Goal: Information Seeking & Learning: Understand process/instructions

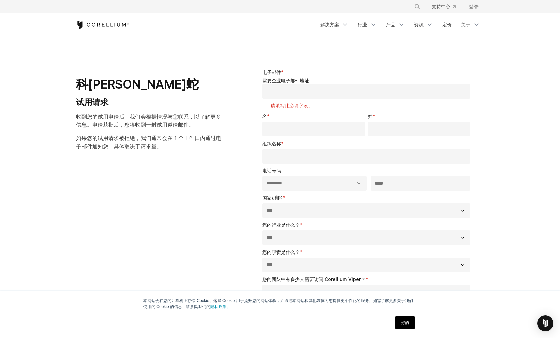
select select "**"
click at [162, 210] on div "**********" at bounding box center [279, 238] width 421 height 361
drag, startPoint x: 139, startPoint y: 204, endPoint x: 116, endPoint y: 23, distance: 182.8
click at [116, 23] on icon "科雷利姆之家" at bounding box center [102, 25] width 53 height 8
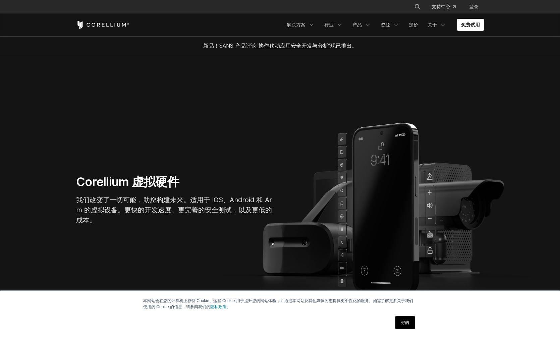
click at [193, 23] on div "Free Trial" at bounding box center [179, 25] width 206 height 8
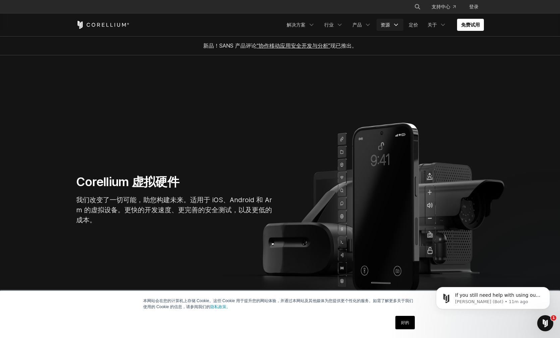
click at [393, 25] on icon "导航菜单" at bounding box center [395, 24] width 7 height 7
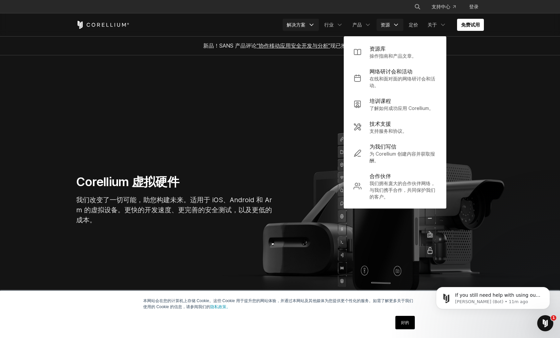
click at [311, 24] on icon "导航菜单" at bounding box center [311, 24] width 7 height 7
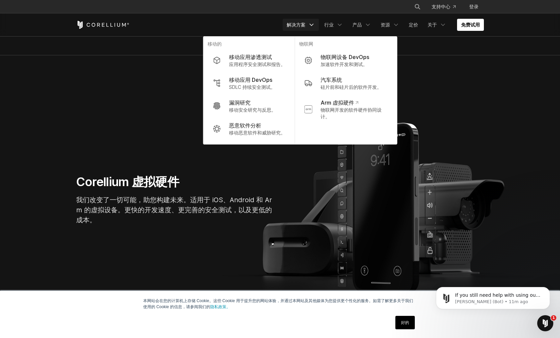
click at [246, 58] on font "移动应用渗透测试" at bounding box center [250, 57] width 43 height 7
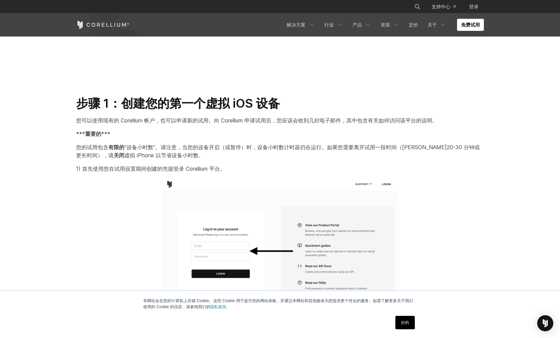
scroll to position [536, 0]
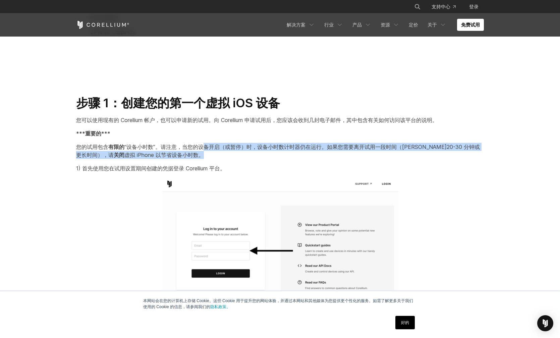
drag, startPoint x: 206, startPoint y: 148, endPoint x: 309, endPoint y: 151, distance: 102.6
click at [309, 151] on p "您的试用包含 有限的 “设备小时数”。请注意，当您的设备开启（或暂停）时，设备小时数计时器仍在运行。如果您需要离开试用一段时间（约 20-30 分钟或更长时间…" at bounding box center [279, 151] width 407 height 16
click at [313, 158] on p "您的试用包含 有限的 “设备小时数”。请注意，当您的设备开启（或暂停）时，设备小时数计时器仍在运行。如果您需要离开试用一段时间（约 20-30 分钟或更长时间…" at bounding box center [279, 151] width 407 height 16
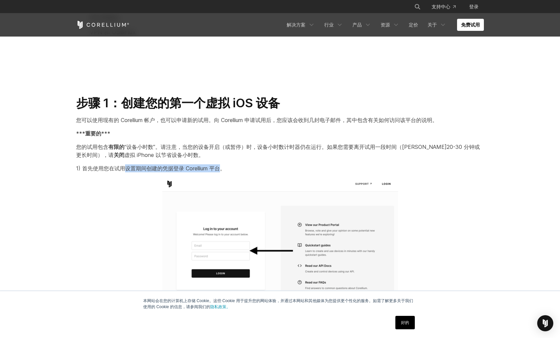
drag, startPoint x: 124, startPoint y: 168, endPoint x: 222, endPoint y: 170, distance: 97.9
click at [222, 170] on font "1) 首先使用您在试用设置期间创建的凭据登录 Corellium 平台。" at bounding box center [150, 168] width 149 height 7
click at [152, 183] on p at bounding box center [279, 246] width 407 height 137
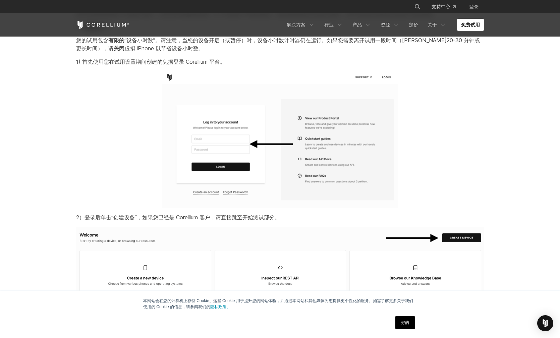
scroll to position [670, 0]
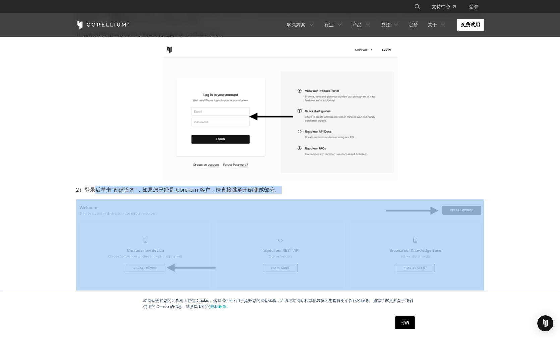
drag, startPoint x: 97, startPoint y: 189, endPoint x: 198, endPoint y: 195, distance: 100.7
click at [234, 200] on img at bounding box center [279, 278] width 407 height 159
click at [210, 193] on p "2）登录后单击“创建设备” ，如果您已经是 Corellium 客户，请直接跳至开始测试部分。" at bounding box center [279, 190] width 407 height 8
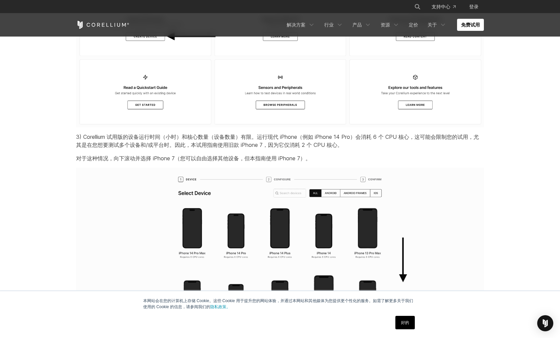
scroll to position [905, 0]
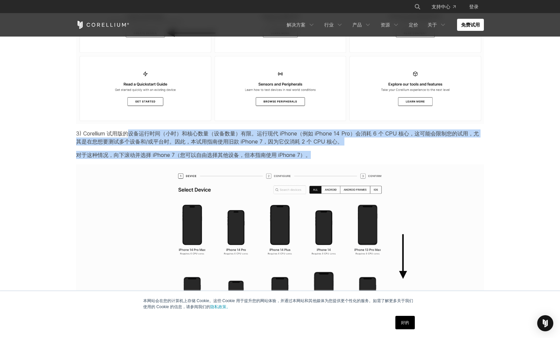
drag, startPoint x: 130, startPoint y: 134, endPoint x: 313, endPoint y: 151, distance: 184.1
click at [376, 151] on p "对于这种情况，向下滚动并选择 iPhone 7（您可以自由选择其他设备，但本指南使用 iPhone 7）。" at bounding box center [279, 155] width 407 height 8
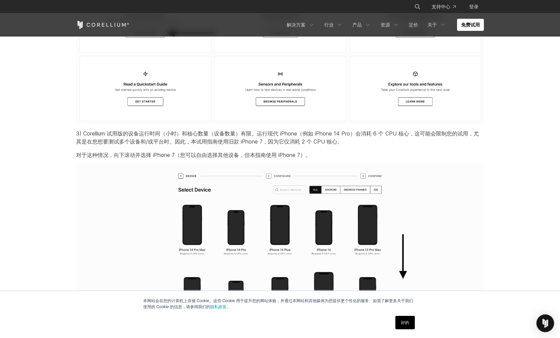
click at [542, 322] on img "Open Intercom Messenger" at bounding box center [544, 323] width 9 height 9
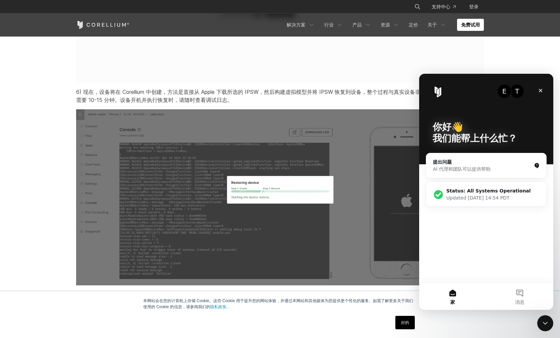
scroll to position [1742, 0]
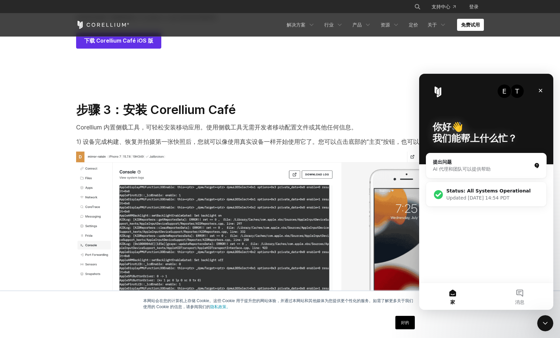
scroll to position [3250, 0]
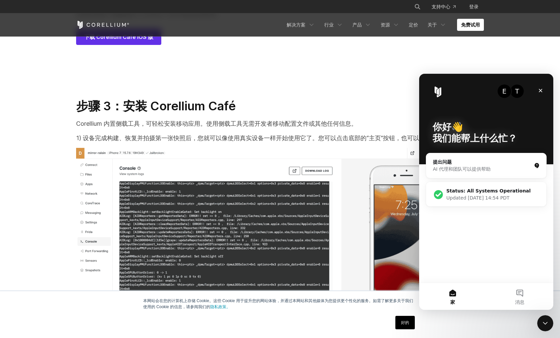
click at [542, 90] on icon "关闭" at bounding box center [539, 90] width 5 height 5
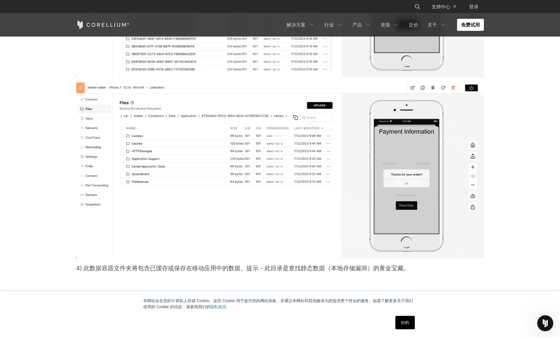
scroll to position [9281, 0]
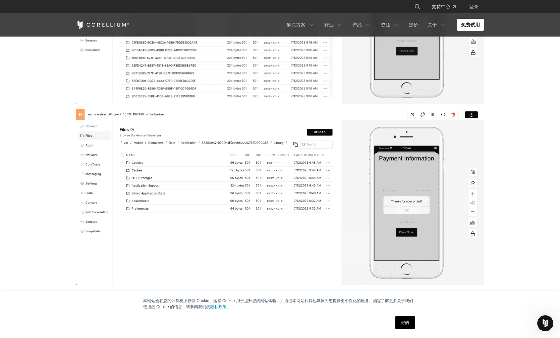
click at [323, 314] on div "好的" at bounding box center [268, 322] width 298 height 17
click at [542, 315] on div "Open Intercom Messenger" at bounding box center [544, 322] width 22 height 22
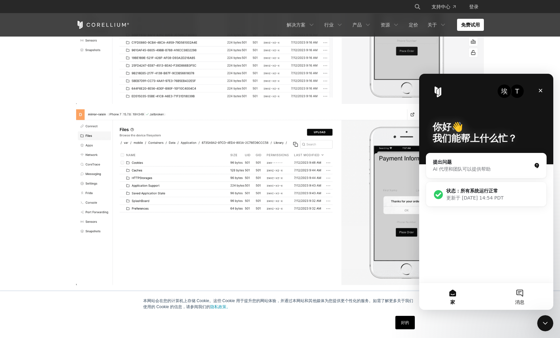
click at [518, 291] on button "消息" at bounding box center [519, 296] width 67 height 27
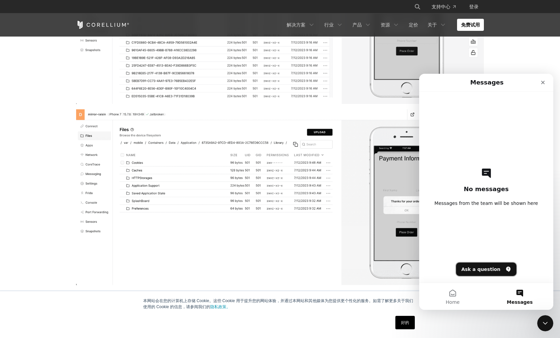
click at [484, 270] on button "Ask a question" at bounding box center [486, 268] width 61 height 13
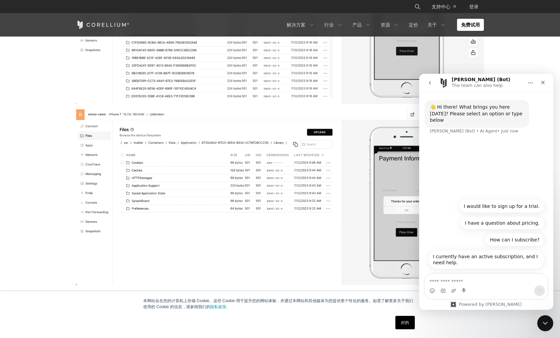
click at [473, 281] on textarea "Ask a question…" at bounding box center [486, 279] width 123 height 11
type textarea "**"
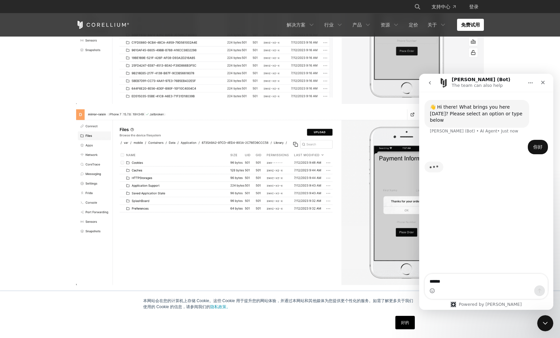
type textarea "*******"
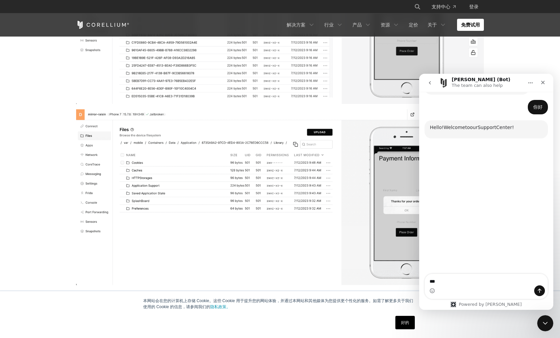
scroll to position [36, 0]
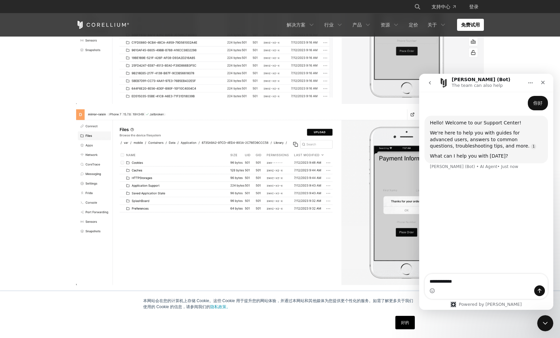
type textarea "**********"
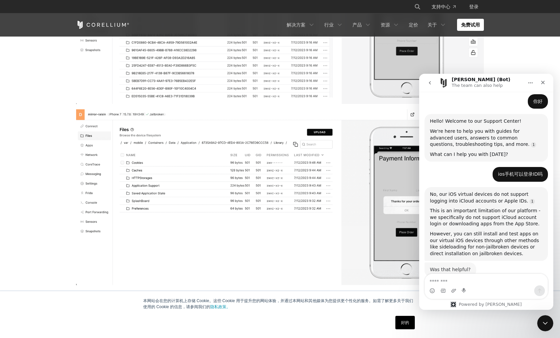
scroll to position [49, 0]
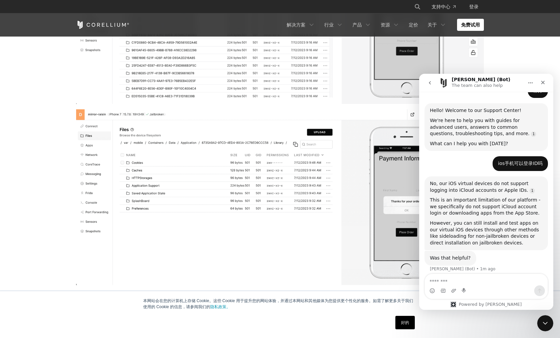
click at [338, 226] on img at bounding box center [279, 197] width 407 height 176
click at [540, 80] on icon "Close" at bounding box center [542, 82] width 5 height 5
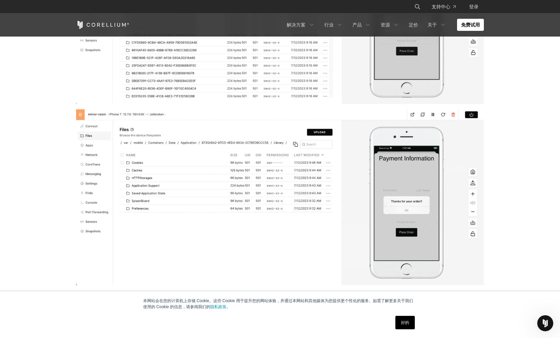
click at [344, 250] on img at bounding box center [279, 197] width 407 height 176
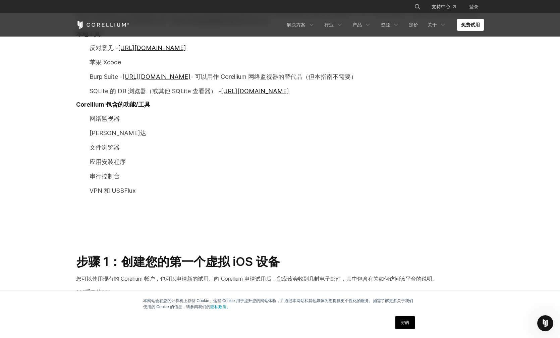
scroll to position [367, 0]
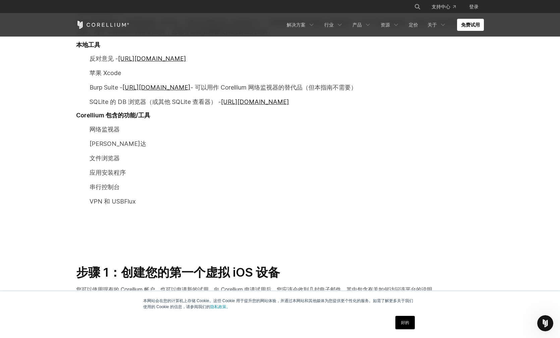
drag, startPoint x: 348, startPoint y: 257, endPoint x: 343, endPoint y: 257, distance: 5.0
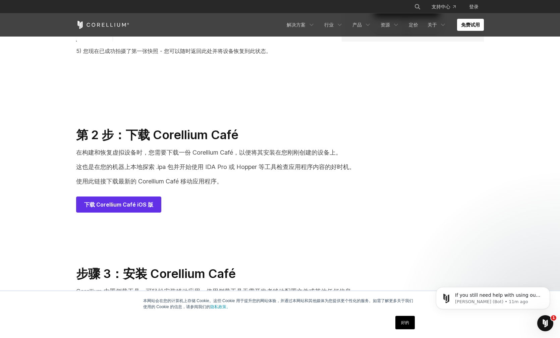
scroll to position [90, 0]
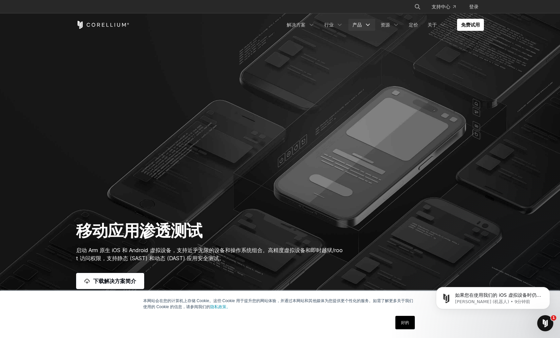
click at [353, 24] on font "产品" at bounding box center [356, 25] width 9 height 6
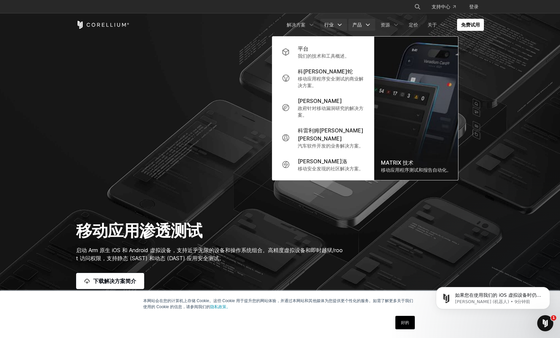
click at [326, 24] on font "行业" at bounding box center [328, 25] width 9 height 6
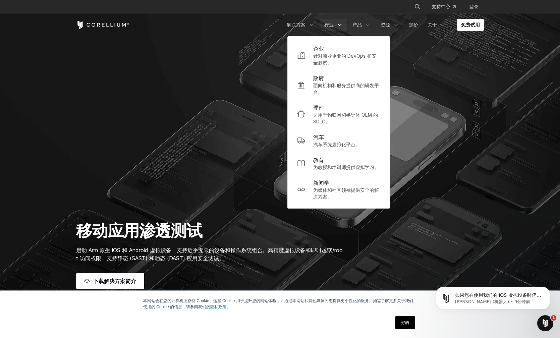
click at [152, 183] on section "移动应用渗透测试 启动 Arm 原生 iOS 和 Android 虚拟设备，支持近乎无限的设备和操作系统组合。高精度虚拟设备和即时越狱/root 访问权限，支…" at bounding box center [280, 160] width 560 height 321
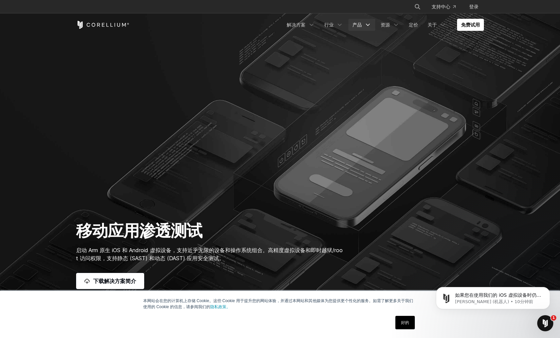
click at [359, 25] on font "产品" at bounding box center [356, 25] width 9 height 6
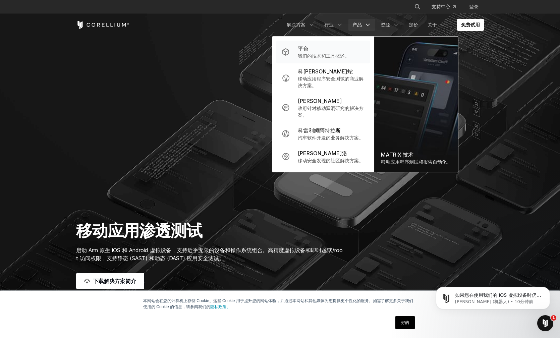
click at [321, 53] on p "我们的技术和工具概述。" at bounding box center [324, 56] width 52 height 7
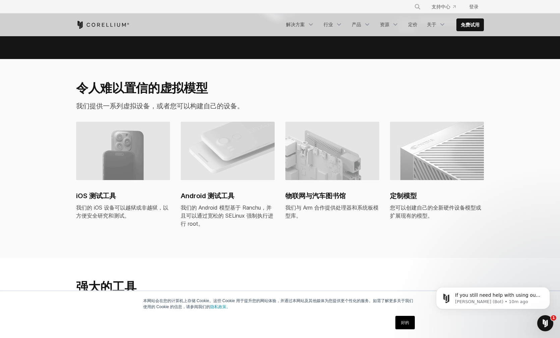
click at [226, 160] on img at bounding box center [228, 151] width 94 height 58
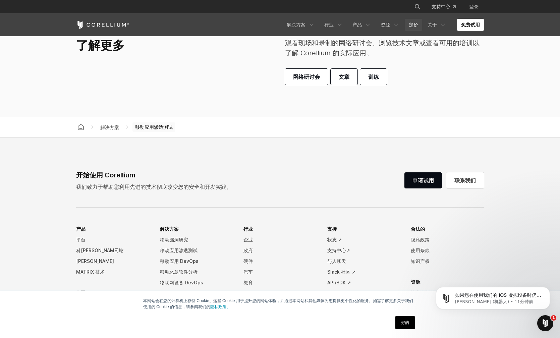
scroll to position [1984, 0]
